Goal: Browse casually

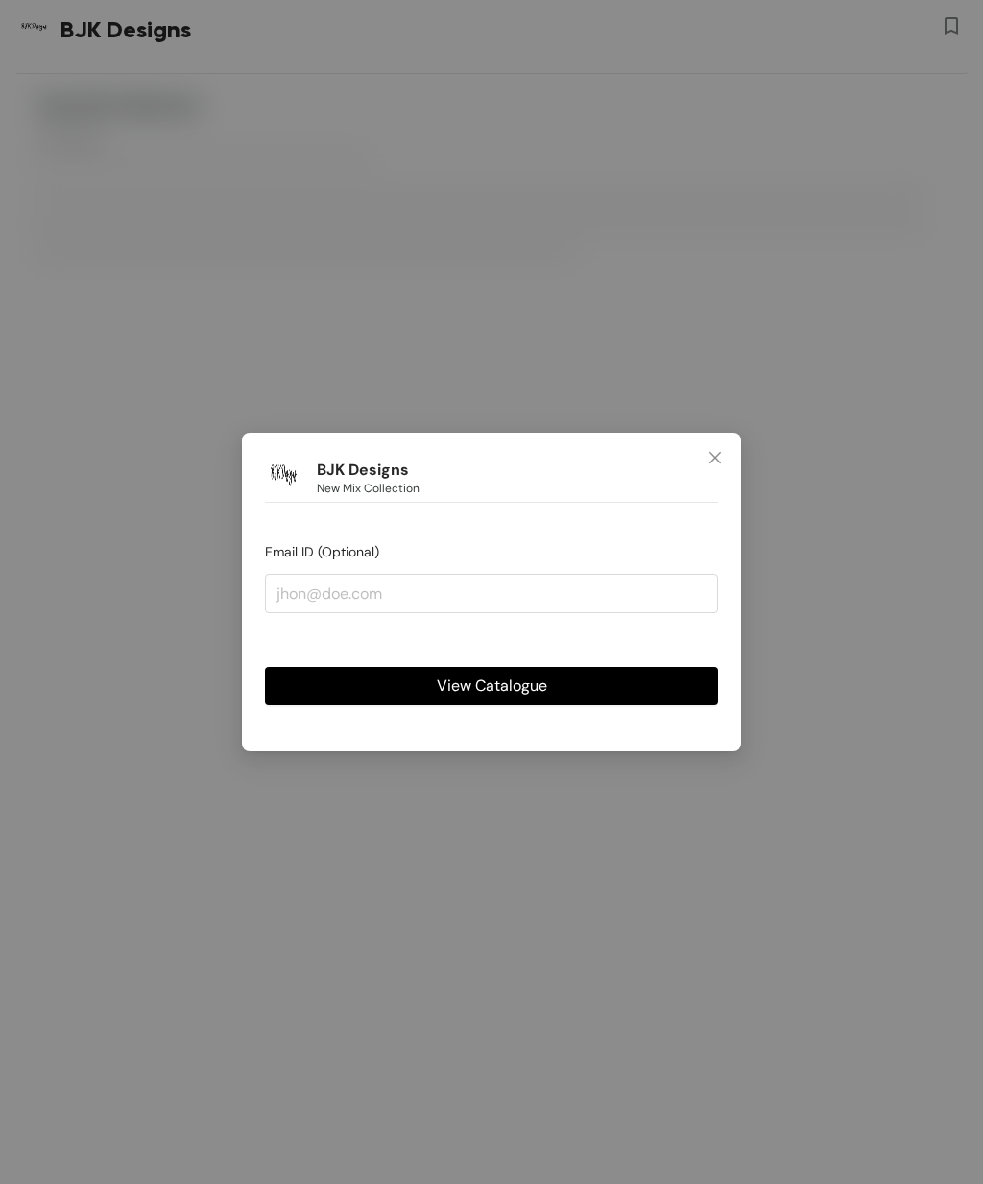
click at [723, 449] on span "Close" at bounding box center [715, 459] width 52 height 52
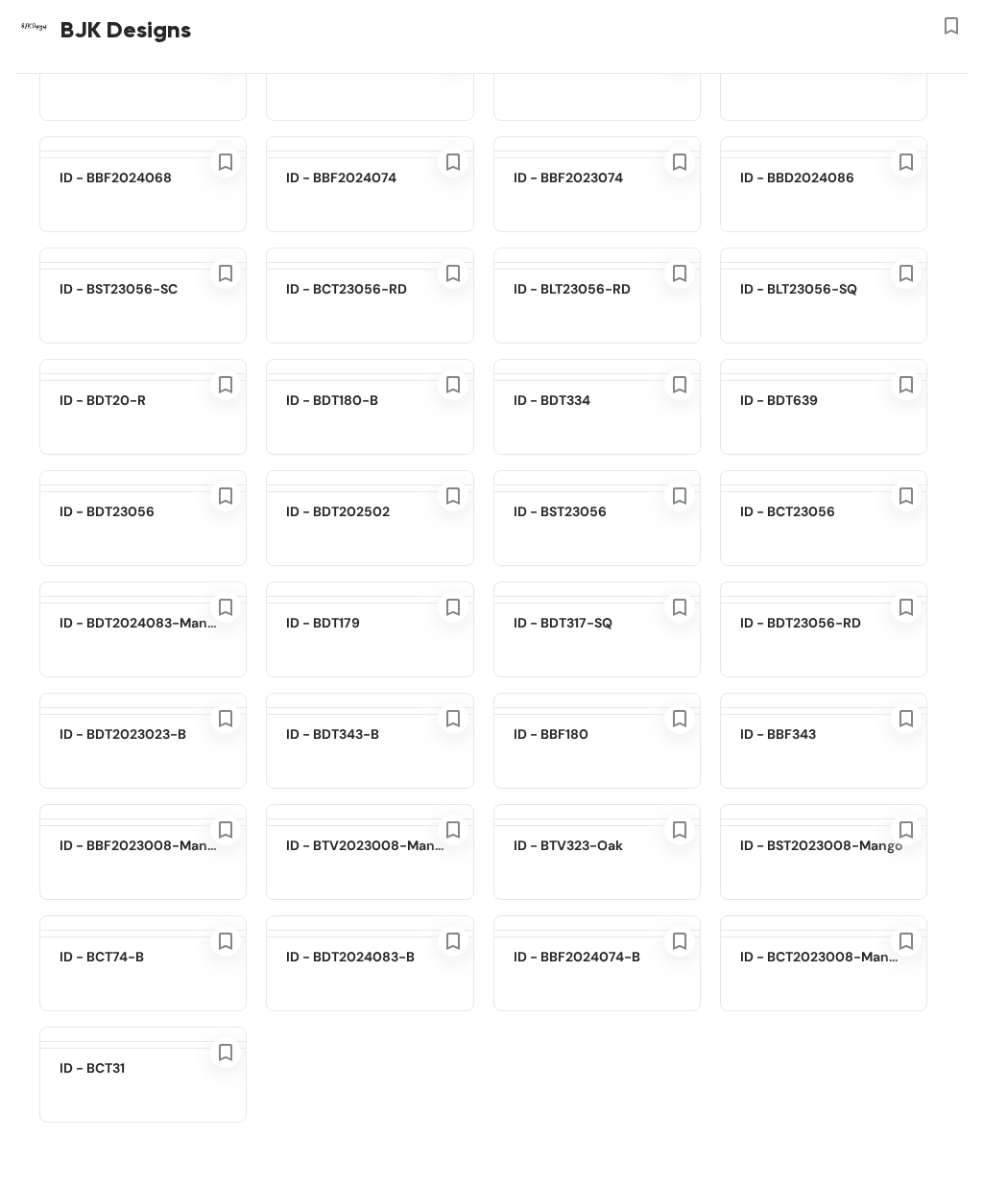
scroll to position [5228, 0]
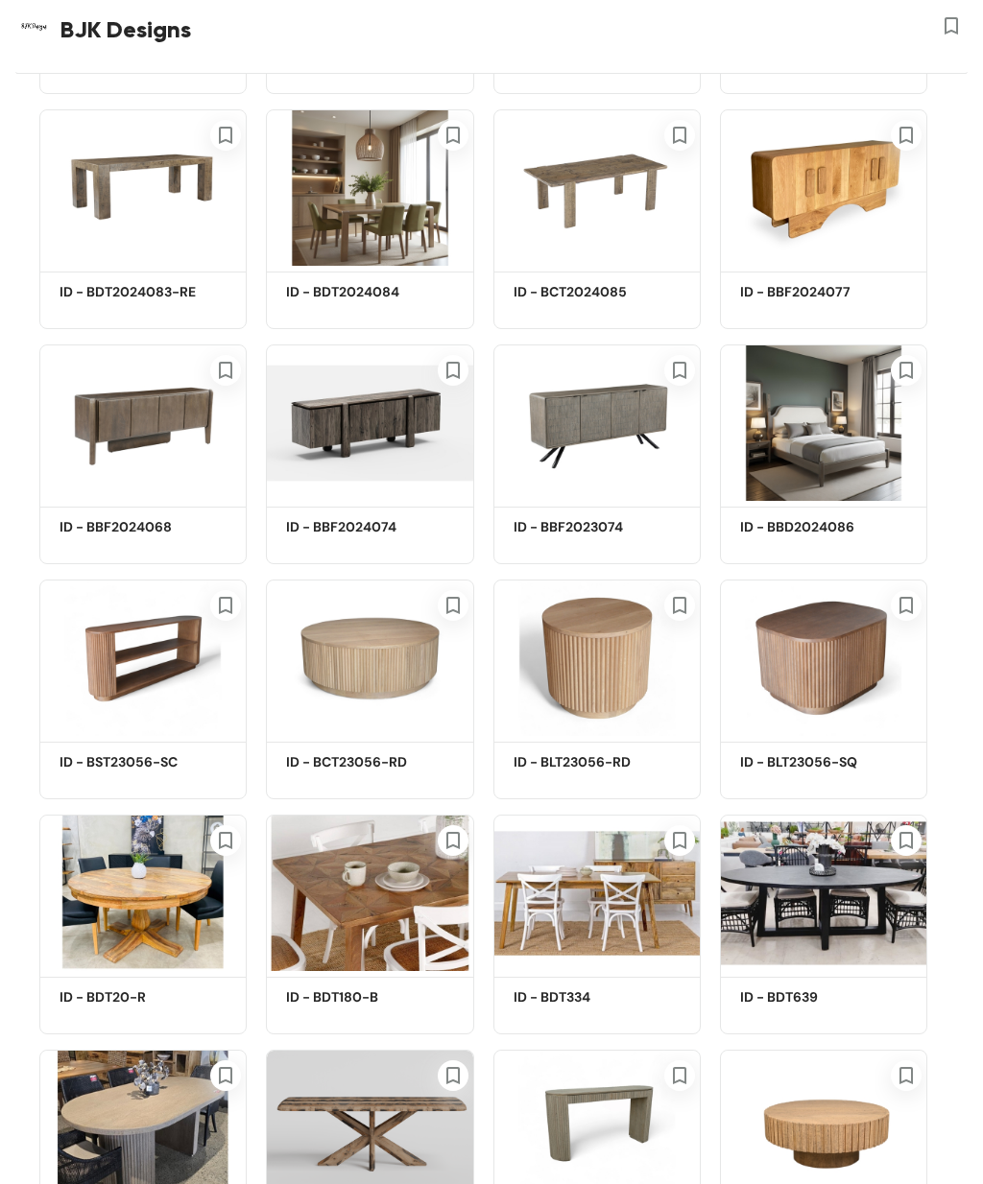
click at [844, 459] on img at bounding box center [823, 423] width 207 height 156
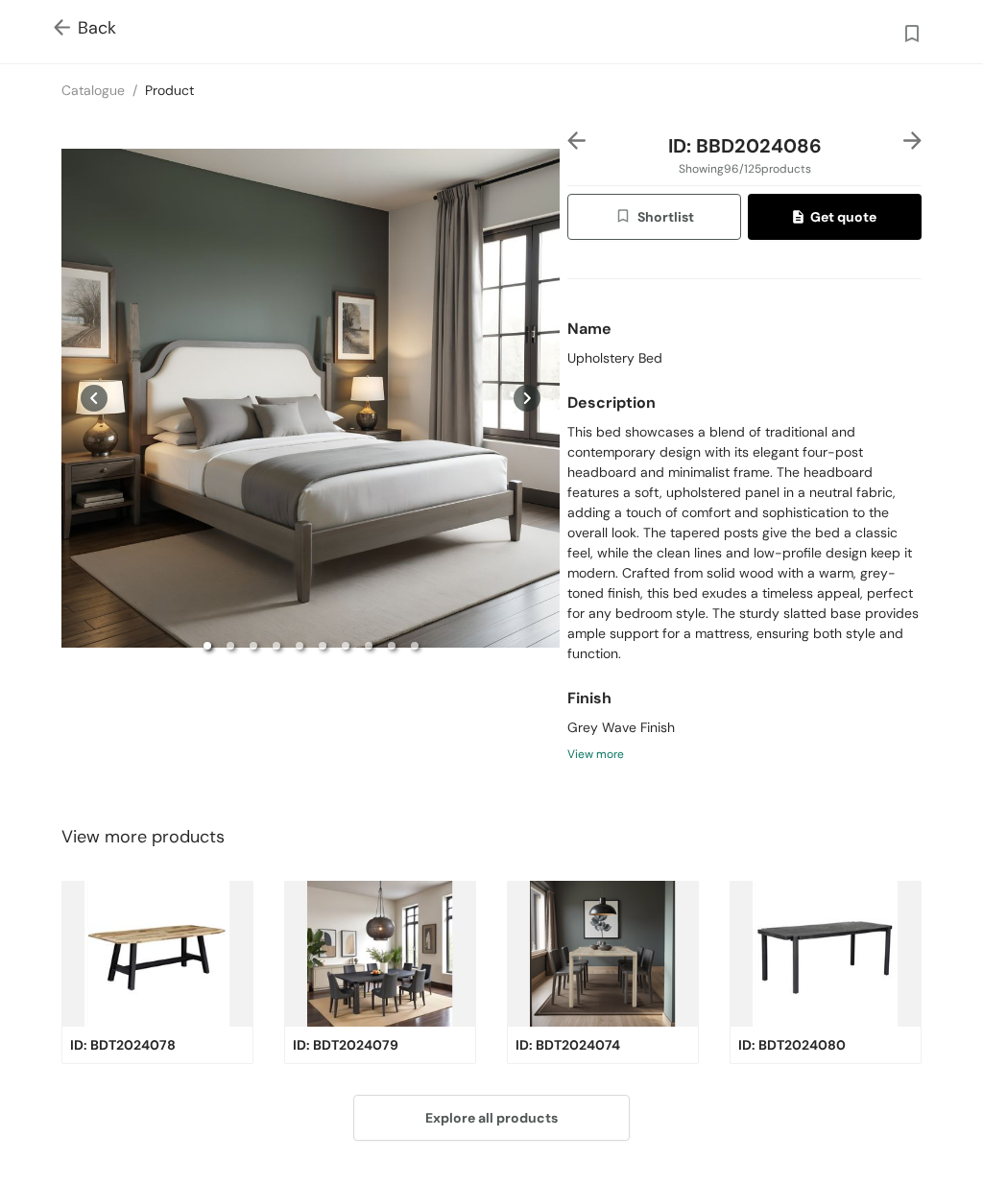
click at [273, 533] on div "Preview" at bounding box center [310, 397] width 498 height 533
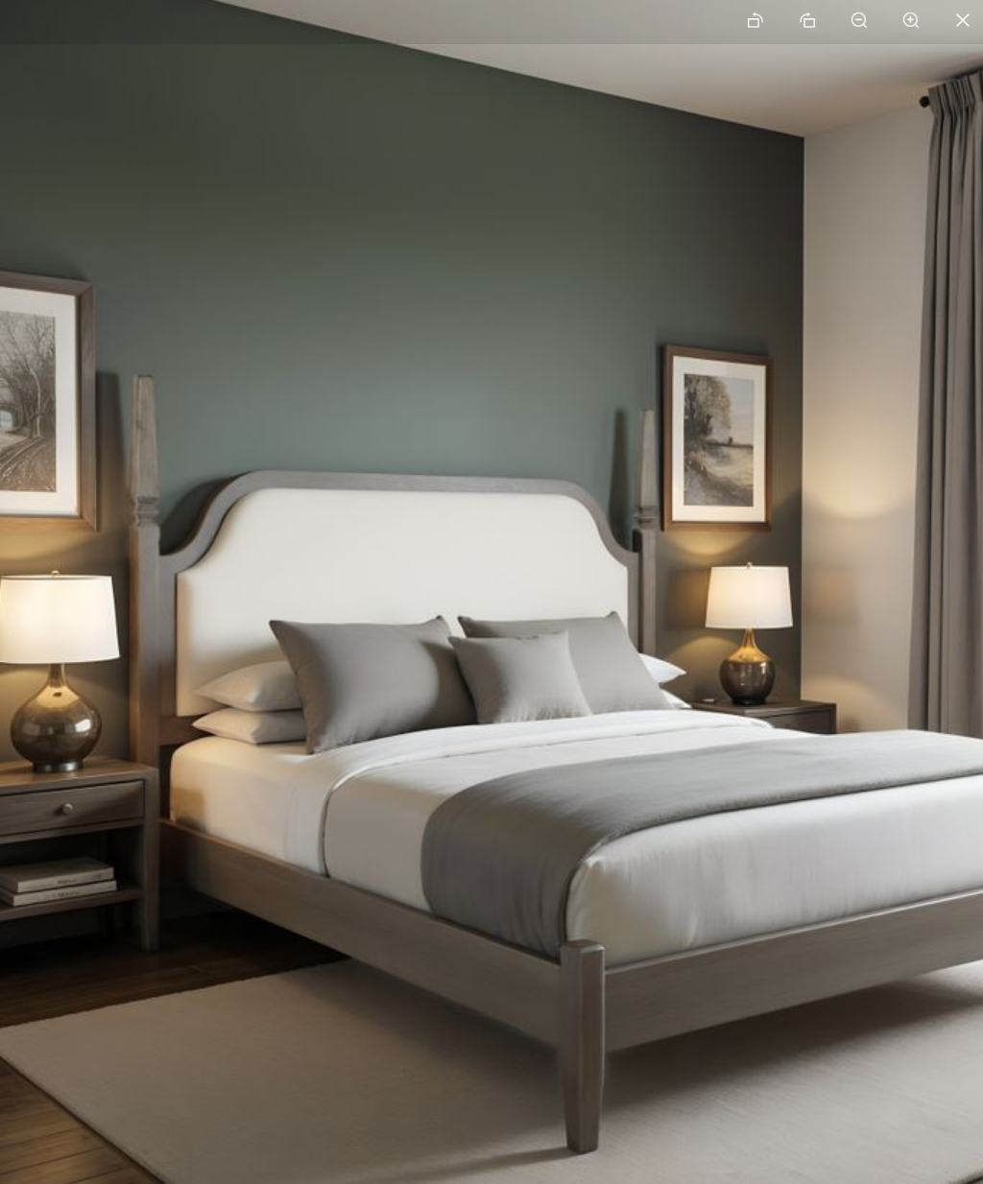
click at [396, 935] on img at bounding box center [602, 622] width 1296 height 1296
click at [702, 863] on img at bounding box center [602, 622] width 1296 height 1296
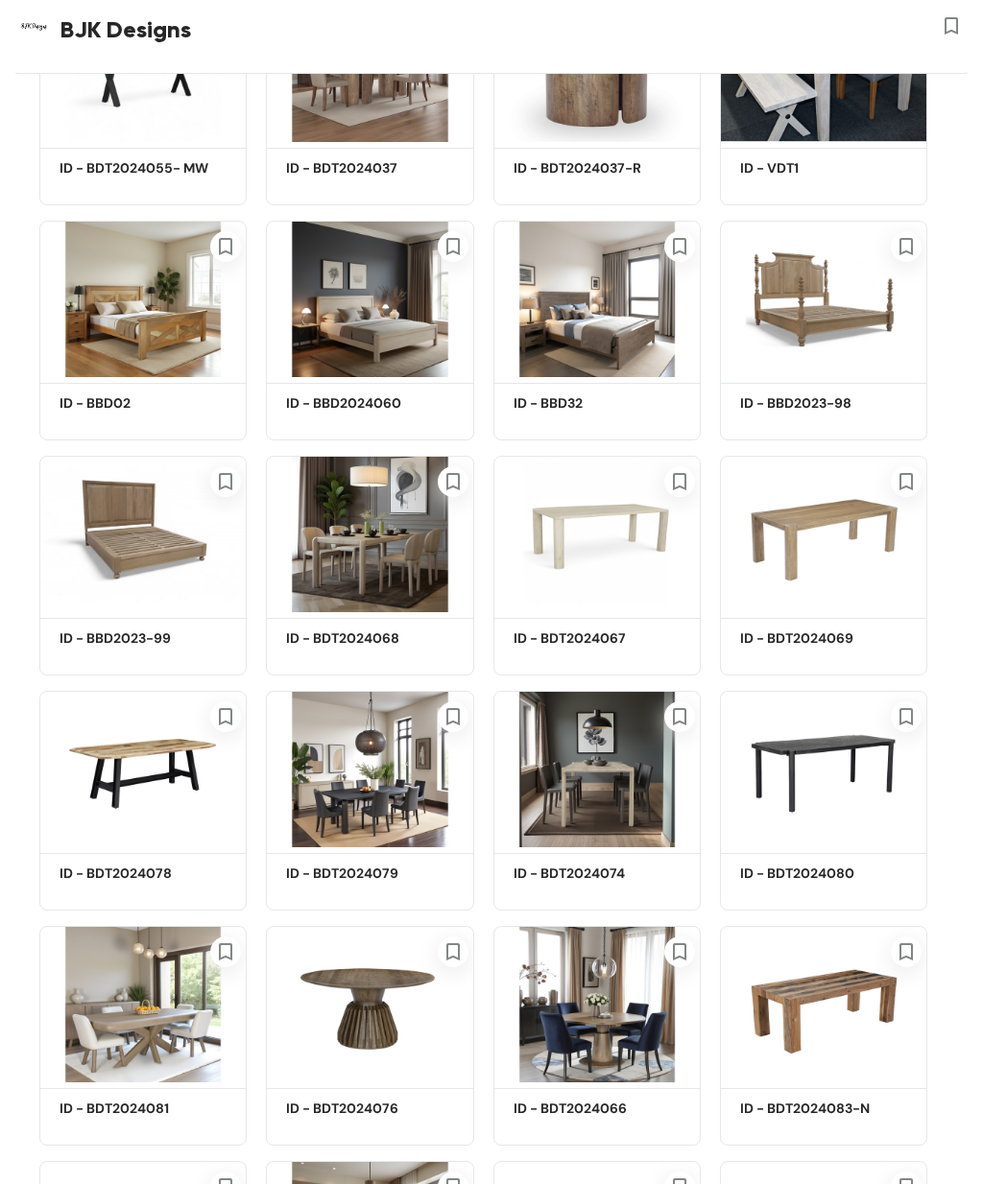
scroll to position [4171, 0]
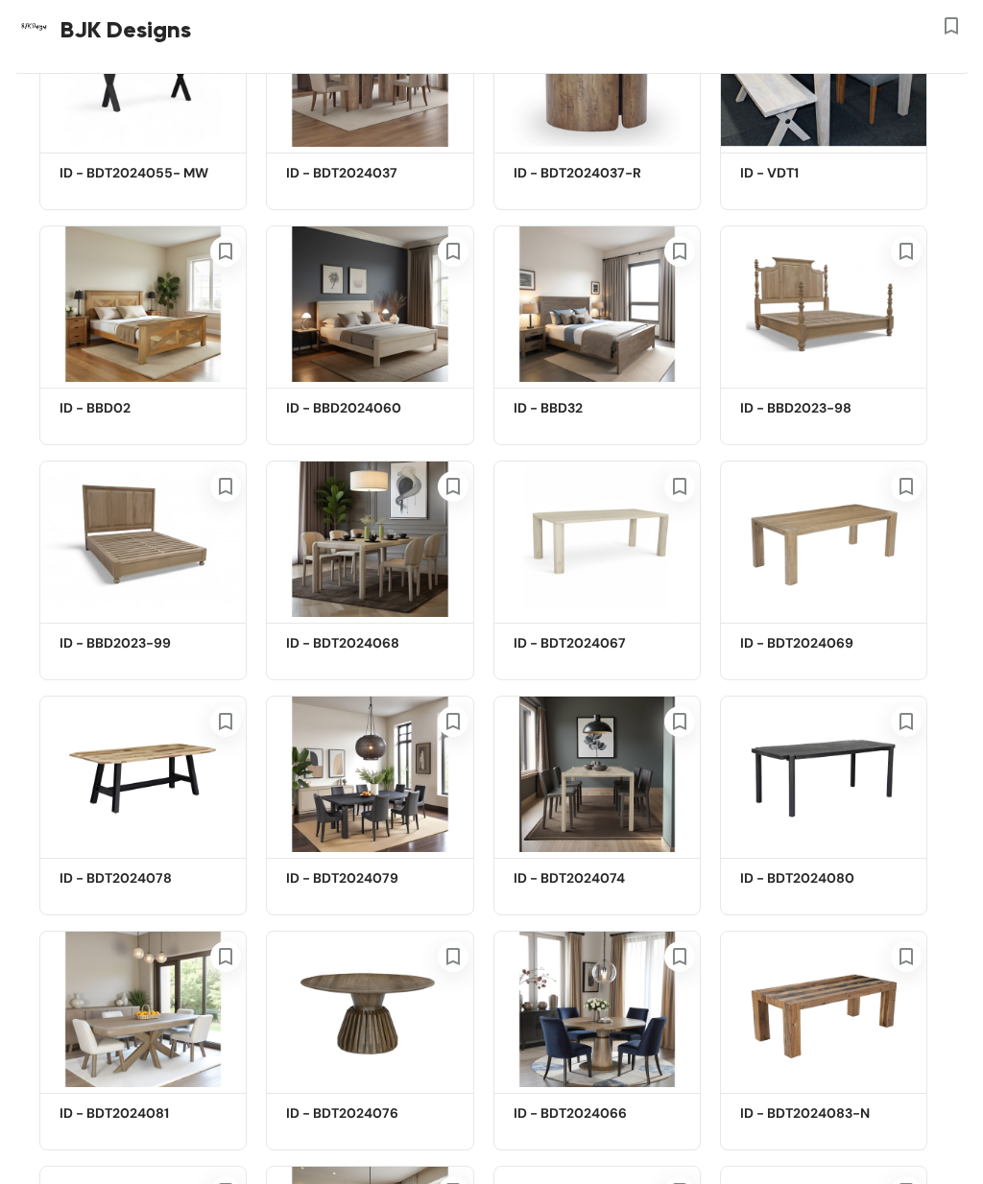
click at [605, 359] on img at bounding box center [596, 304] width 207 height 156
